Goal: Communication & Community: Connect with others

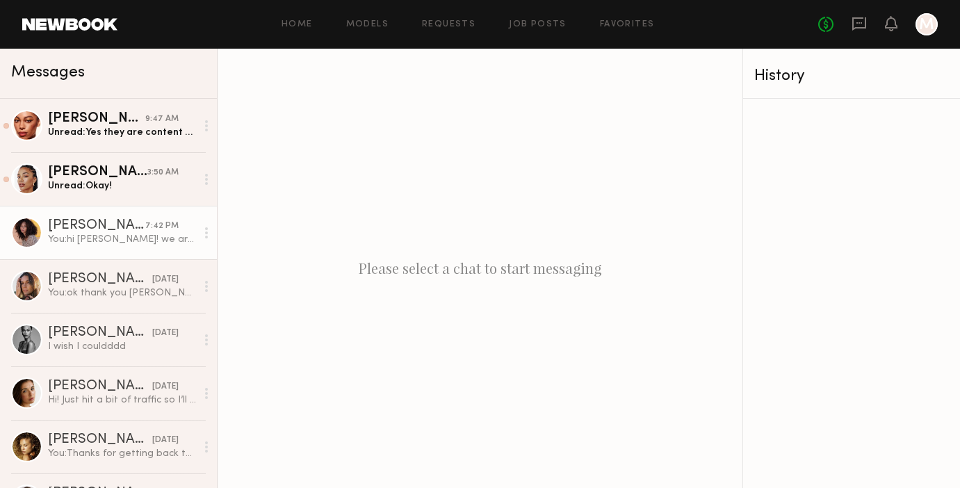
click at [74, 219] on div "[PERSON_NAME]" at bounding box center [96, 226] width 97 height 14
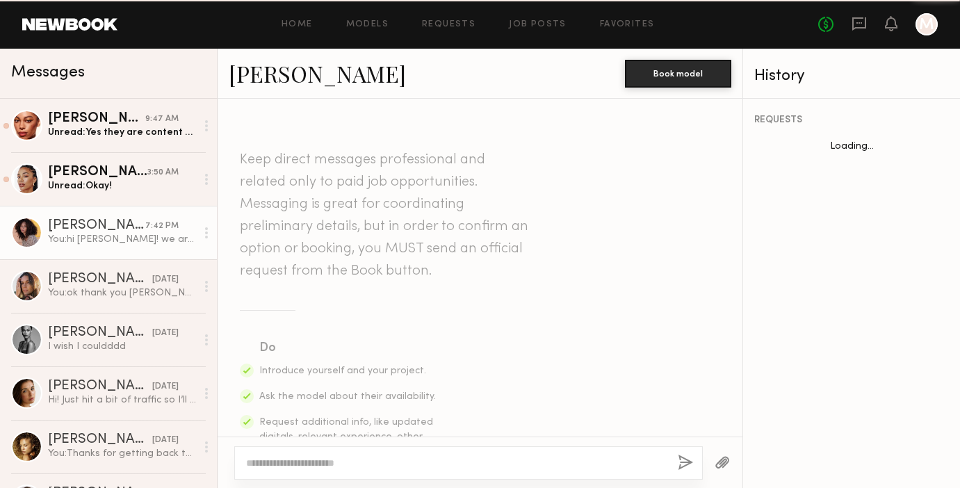
scroll to position [645, 0]
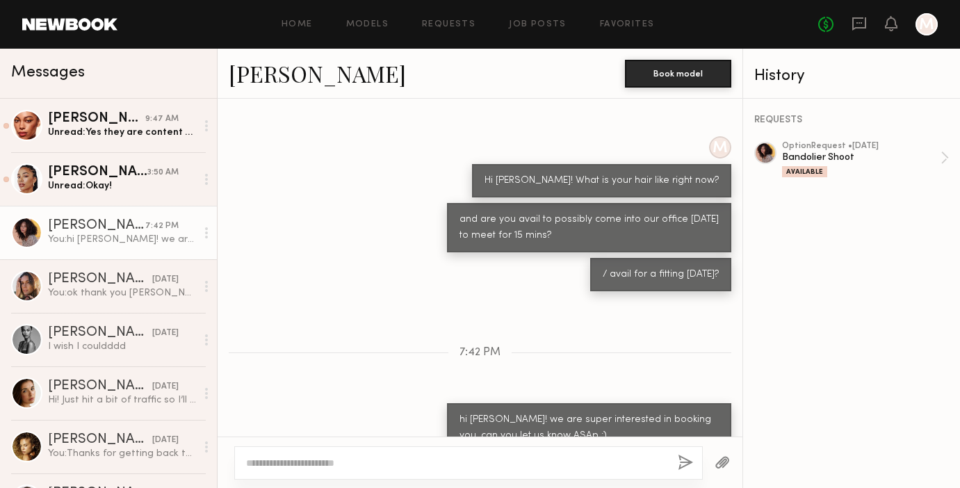
click at [266, 81] on link "[PERSON_NAME]" at bounding box center [317, 73] width 177 height 30
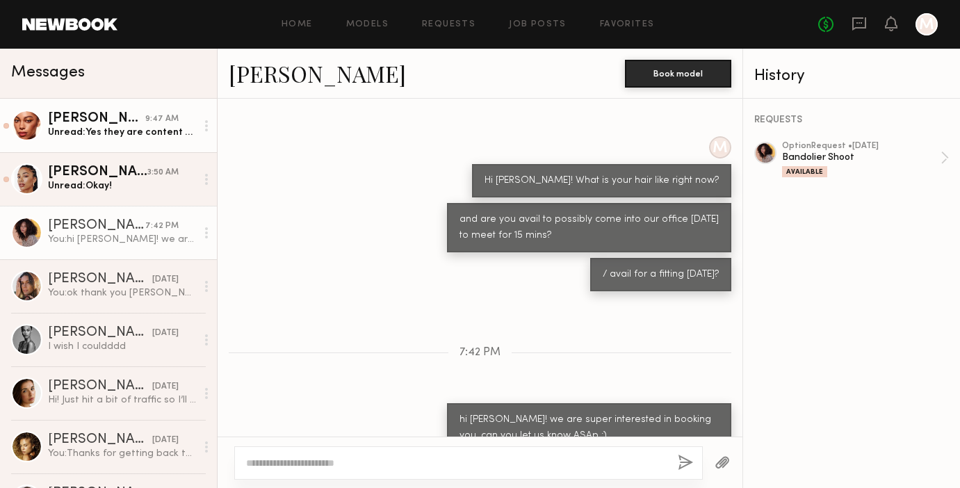
click at [145, 123] on div "[PERSON_NAME]" at bounding box center [96, 119] width 97 height 14
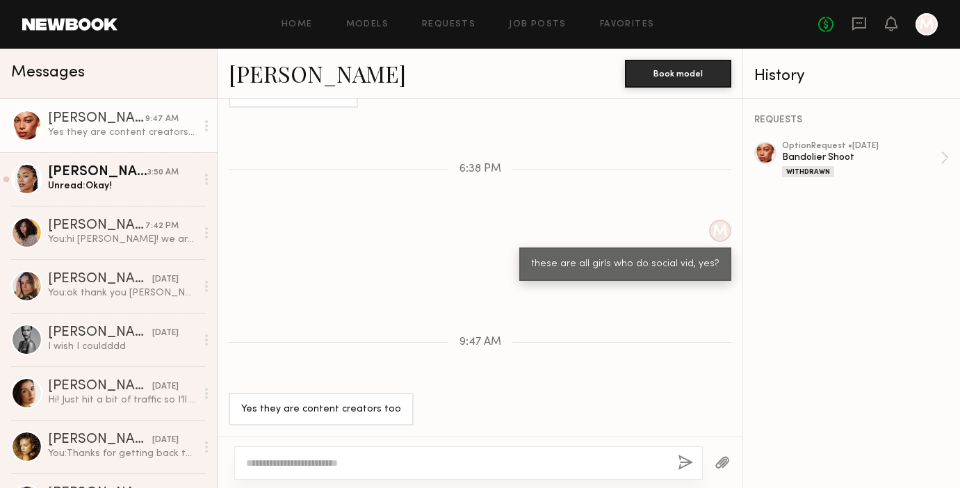
scroll to position [716, 0]
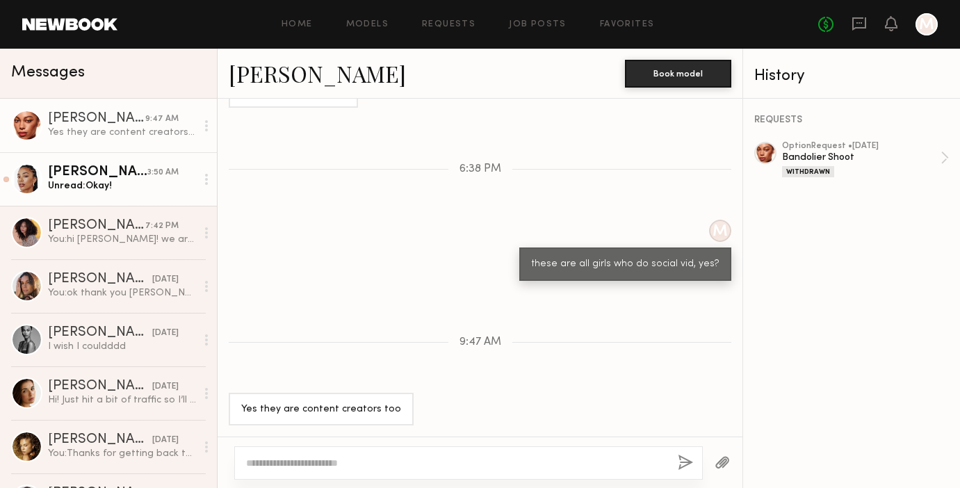
click at [117, 178] on div "[PERSON_NAME]" at bounding box center [97, 172] width 99 height 14
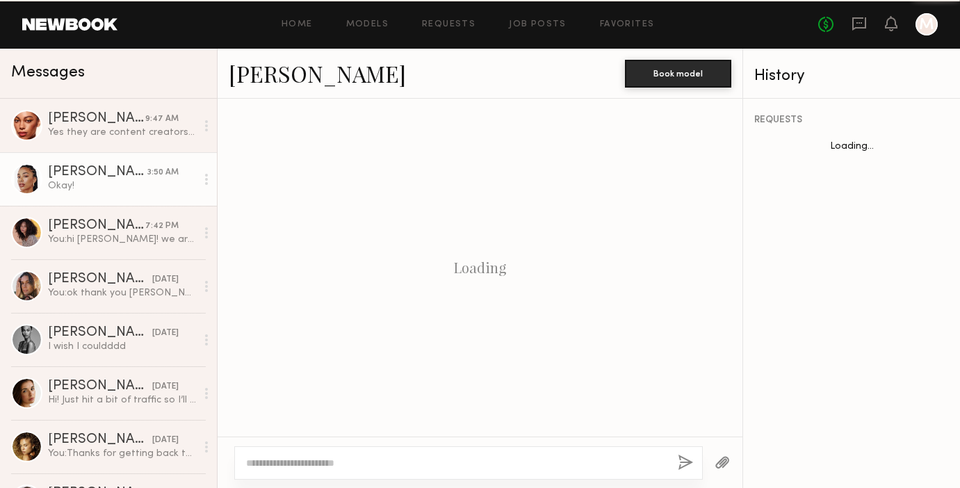
scroll to position [1054, 0]
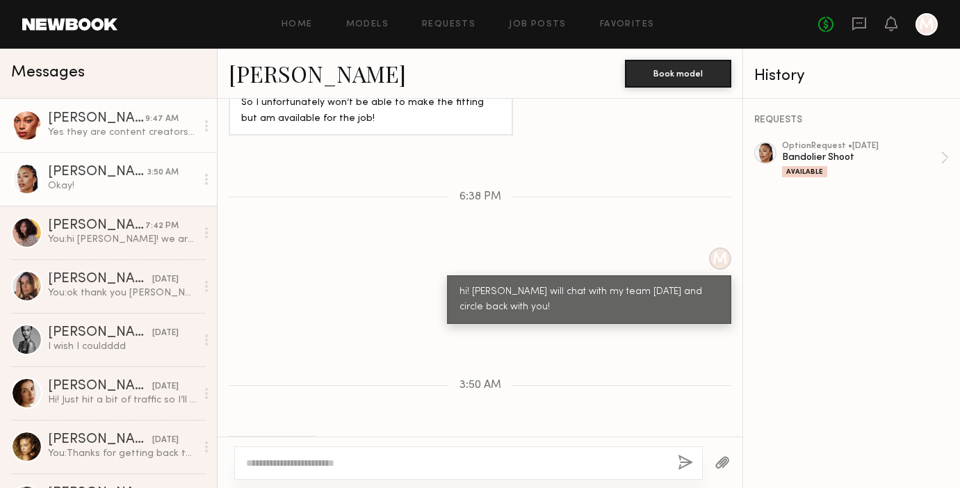
click at [115, 104] on link "Ashley R. 9:47 AM Yes they are content creators too" at bounding box center [108, 126] width 217 height 54
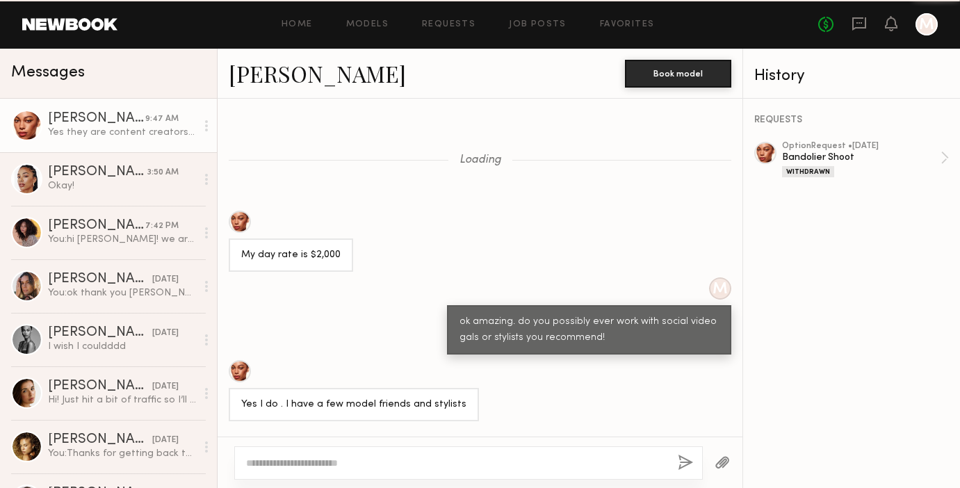
scroll to position [716, 0]
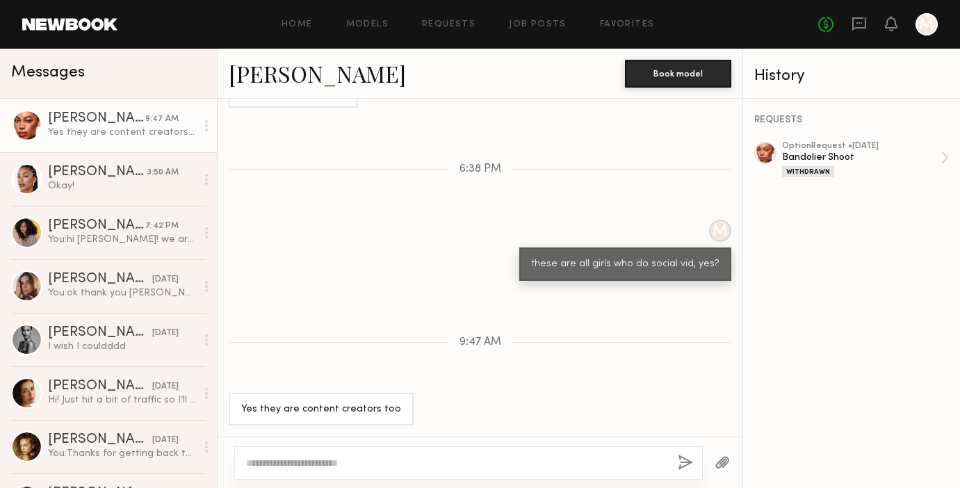
click at [81, 120] on div "[PERSON_NAME]" at bounding box center [96, 119] width 97 height 14
click at [311, 324] on div "Loading My day rate is $2,000 M ok amazing. do you possibly ever work with soci…" at bounding box center [480, 268] width 525 height 338
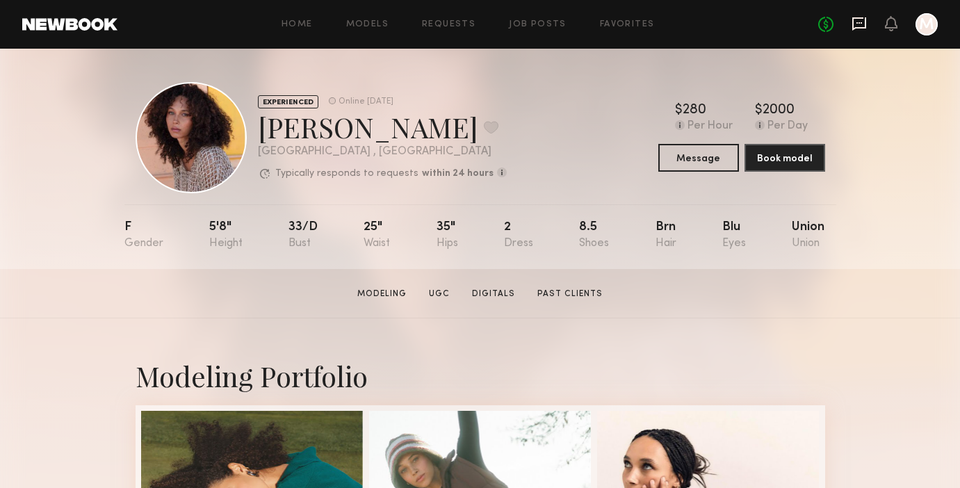
click at [859, 18] on icon at bounding box center [859, 23] width 14 height 13
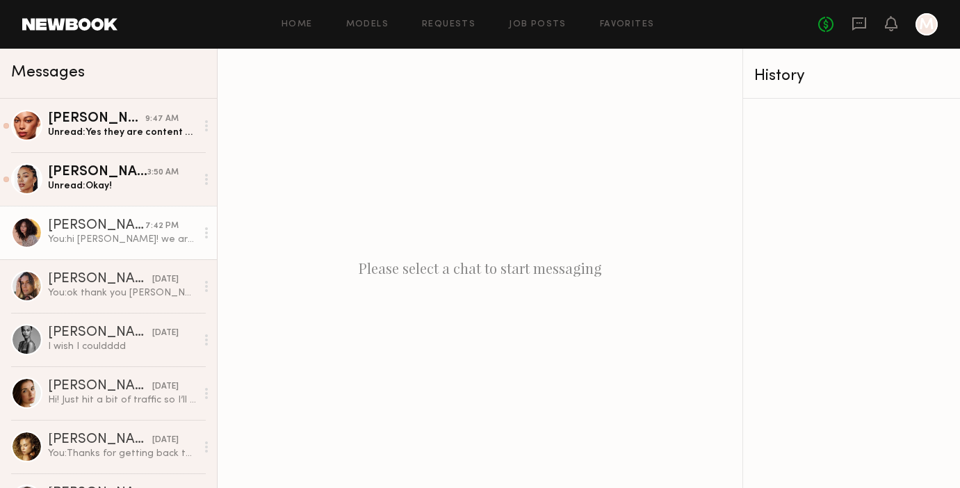
click at [83, 233] on div "You: hi audre! we are super interested in booking you. can you let us know ASAp…" at bounding box center [122, 239] width 148 height 13
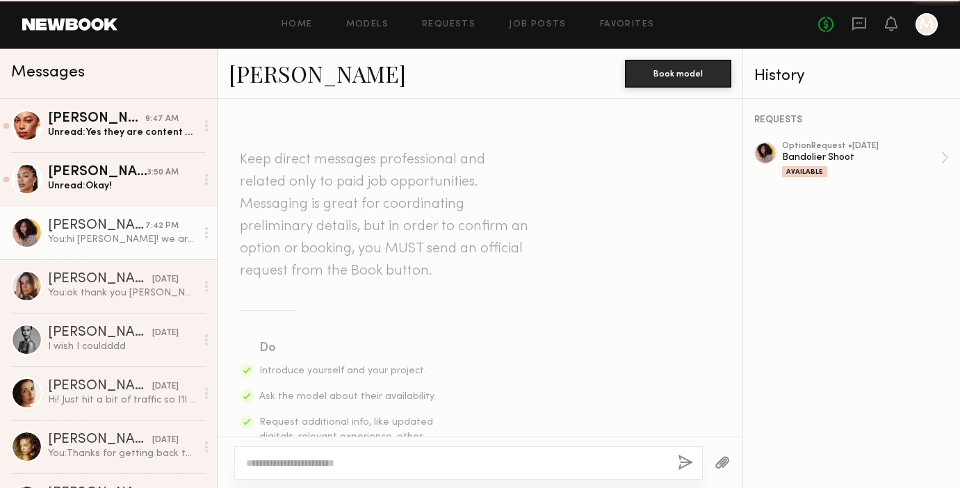
scroll to position [645, 0]
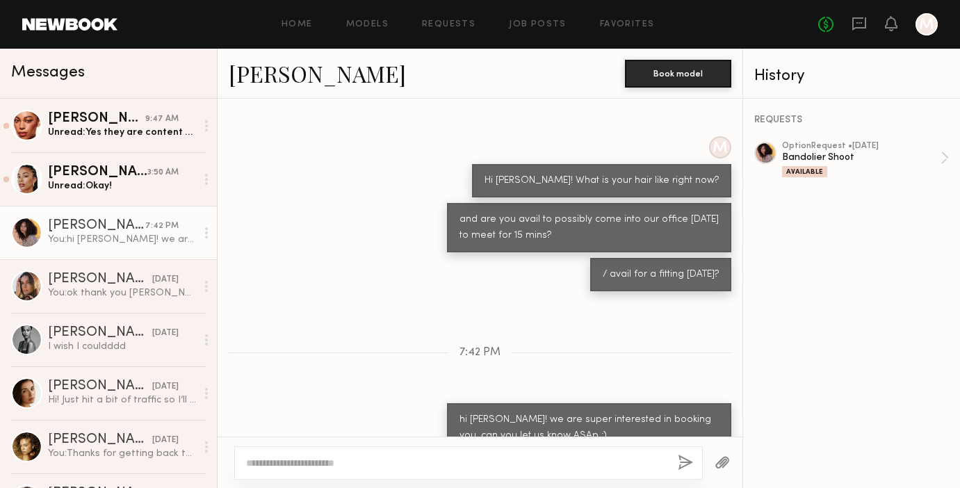
click at [92, 225] on div "[PERSON_NAME]" at bounding box center [96, 226] width 97 height 14
click at [81, 226] on div "[PERSON_NAME]" at bounding box center [96, 226] width 97 height 14
click at [262, 74] on link "Audre M." at bounding box center [317, 73] width 177 height 30
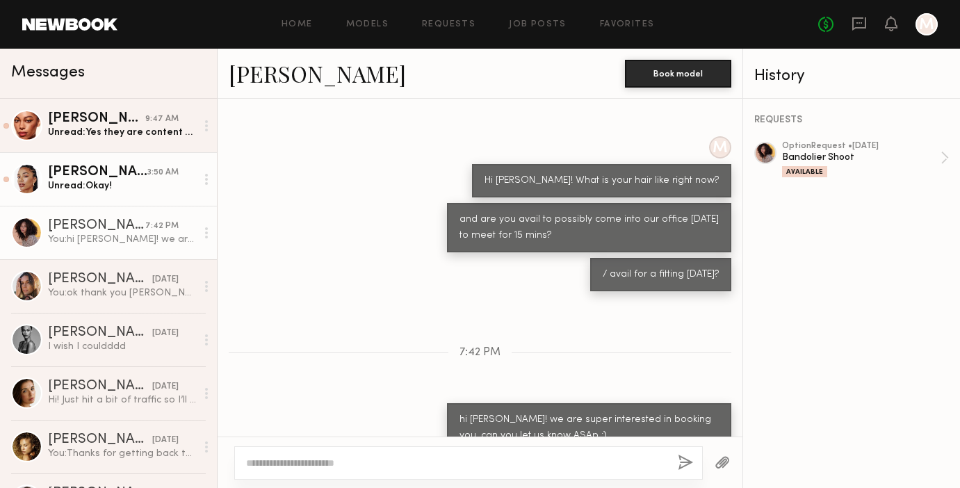
click at [81, 170] on div "Chloe W." at bounding box center [97, 172] width 99 height 14
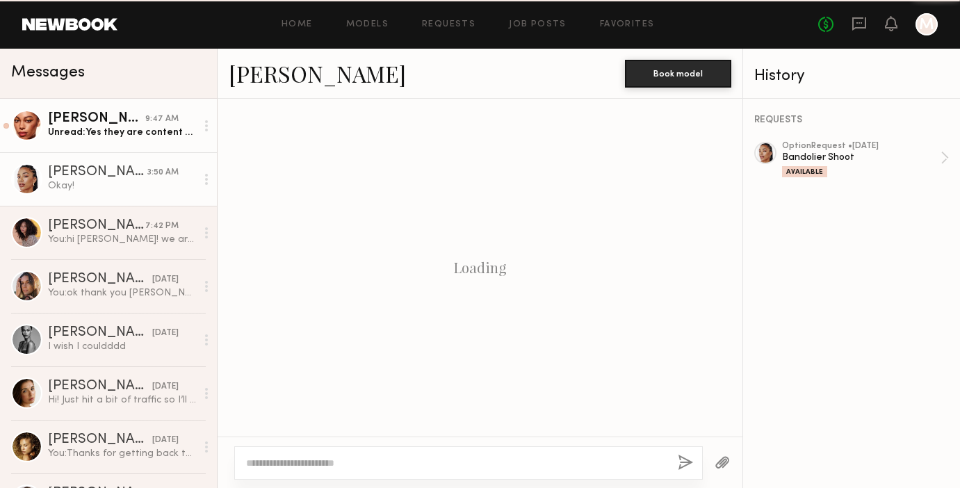
scroll to position [1054, 0]
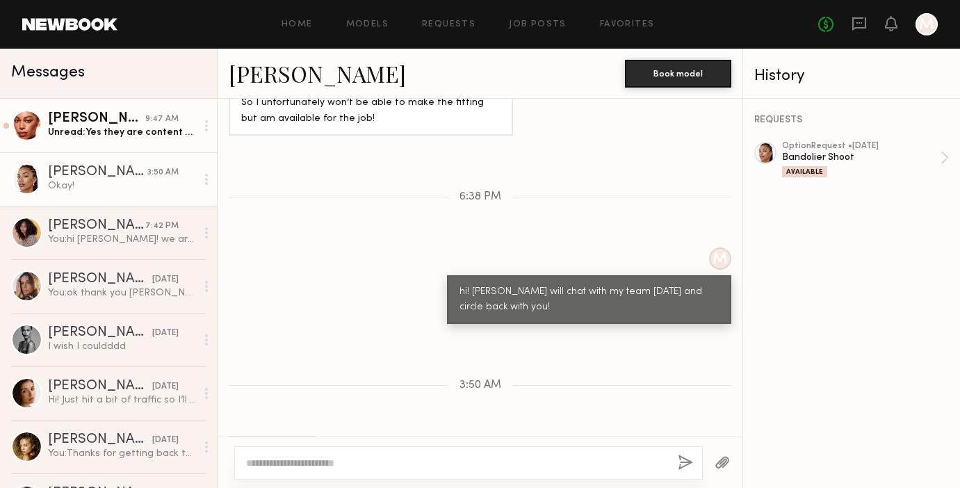
click at [108, 131] on div "Unread: Yes they are content creators too" at bounding box center [122, 132] width 148 height 13
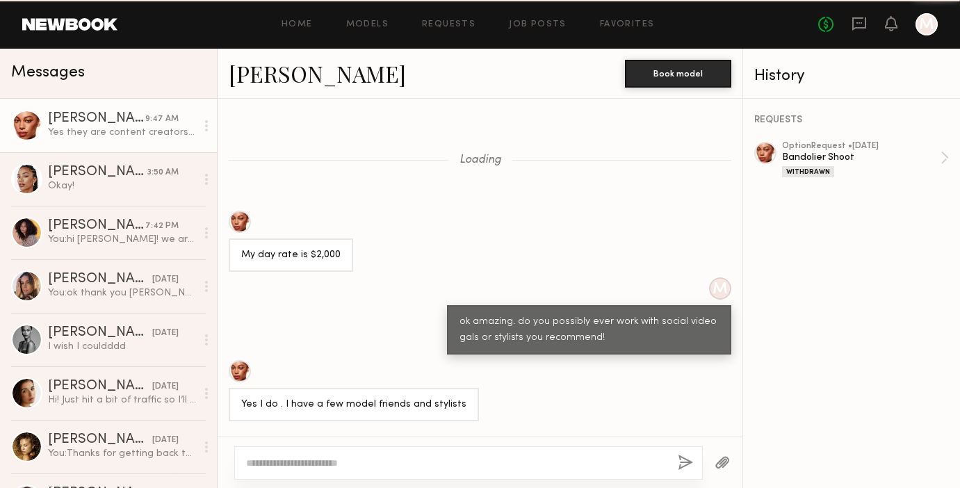
scroll to position [716, 0]
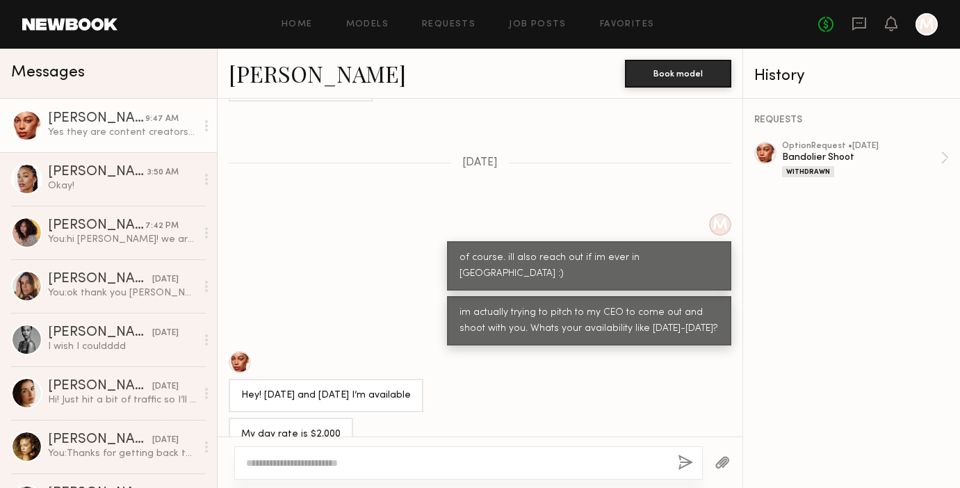
scroll to position [1563, 0]
